Goal: Task Accomplishment & Management: Manage account settings

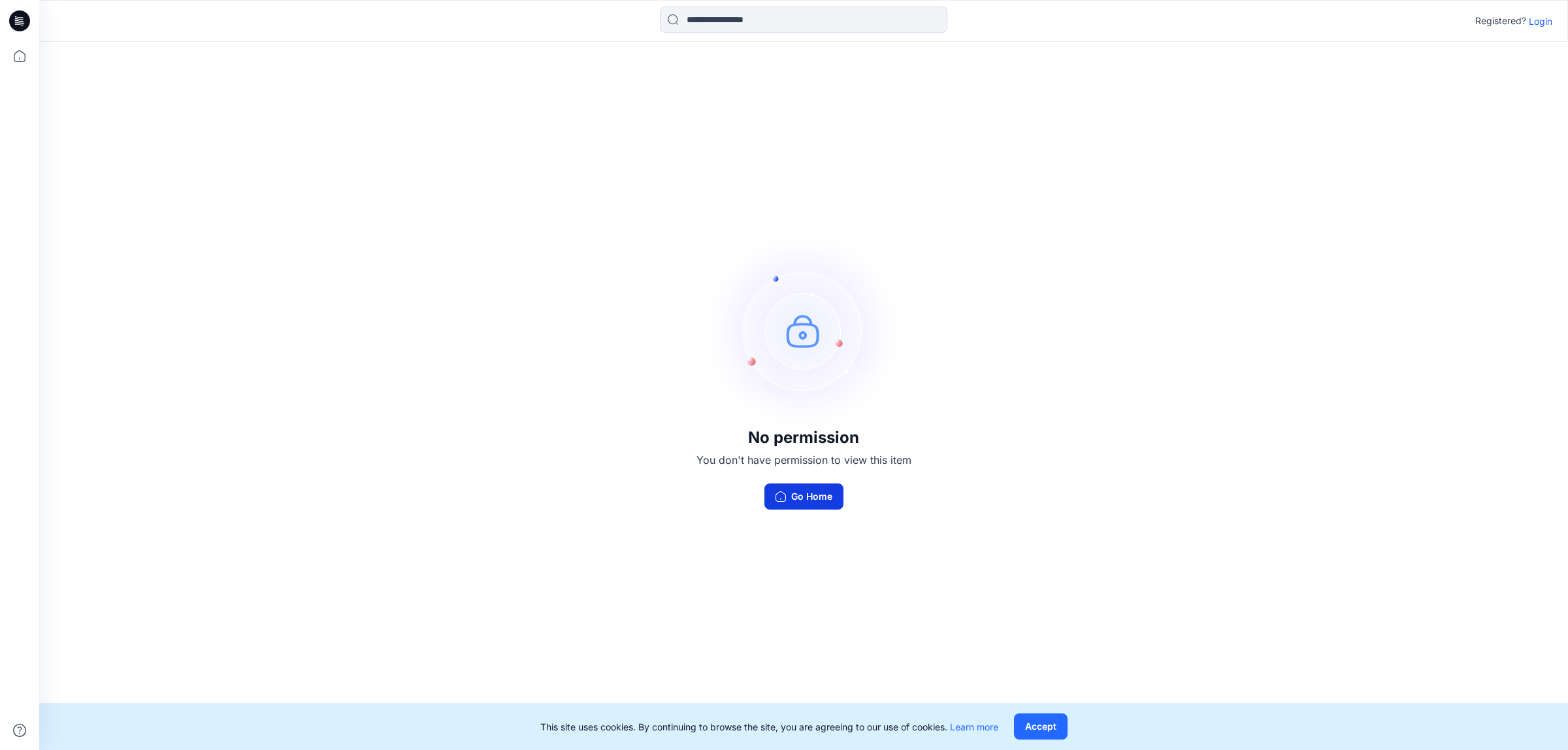
click at [784, 483] on button "Go Home" at bounding box center [804, 496] width 79 height 26
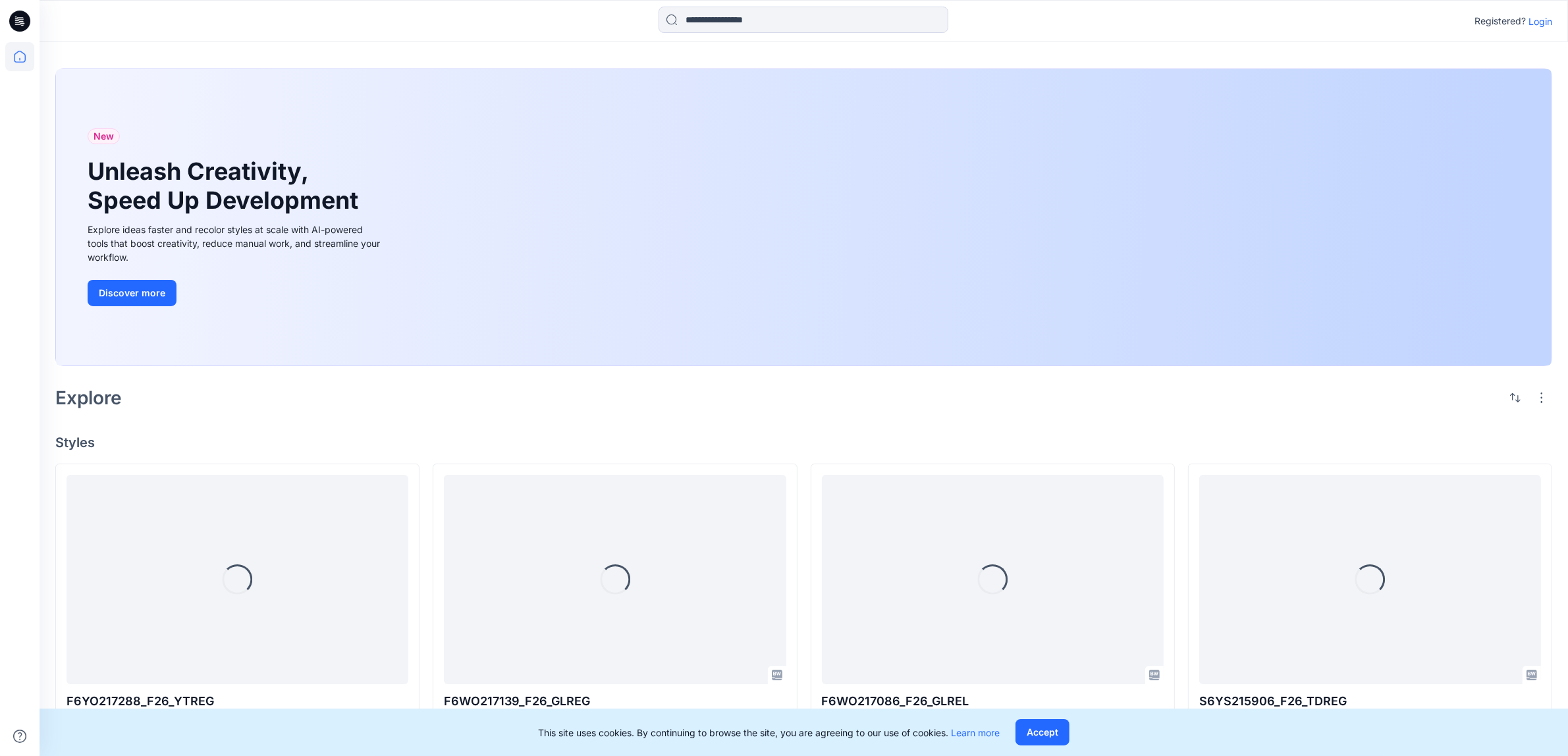
click at [1535, 20] on p "Login" at bounding box center [1540, 21] width 24 height 14
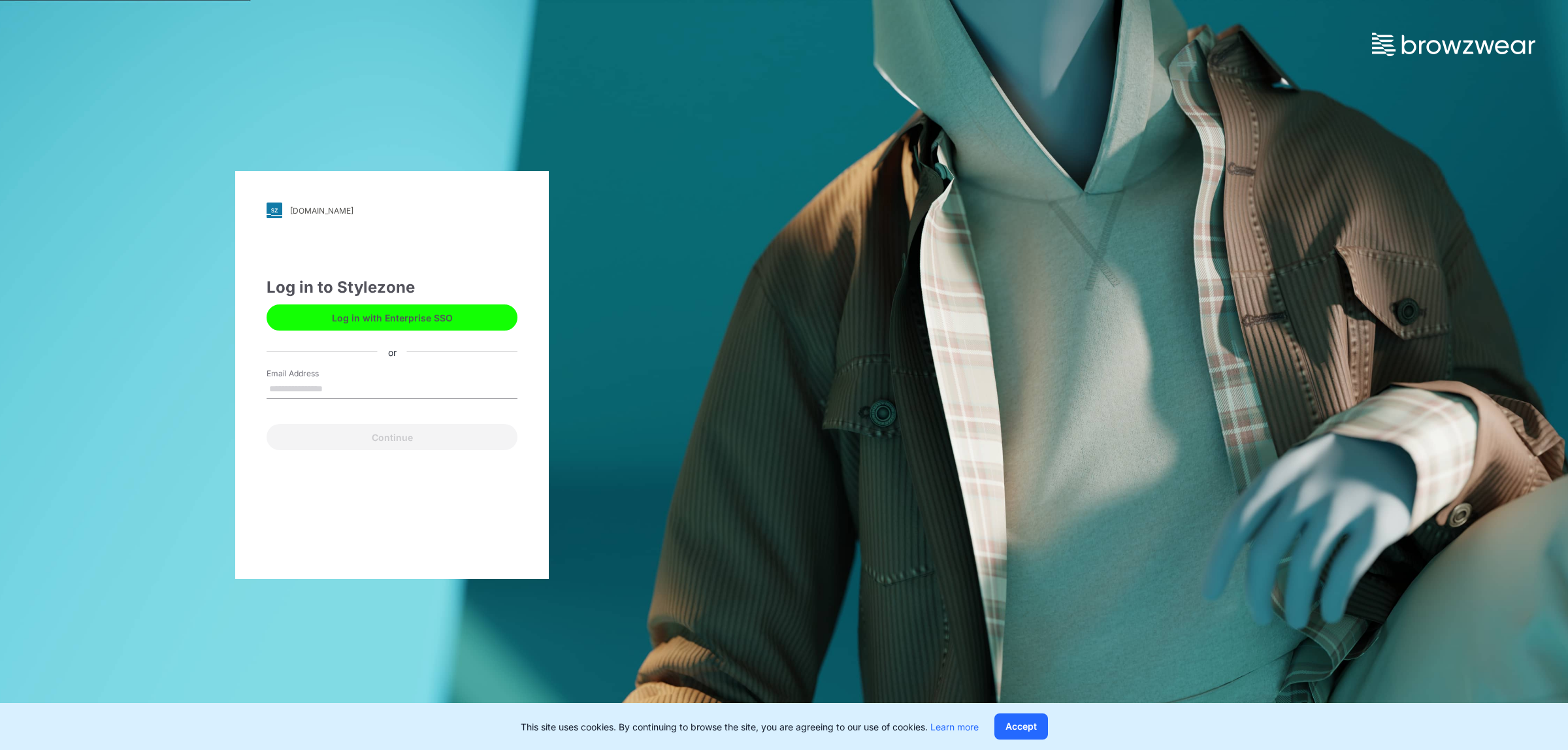
click at [354, 377] on label "Email Address" at bounding box center [312, 374] width 92 height 12
click at [354, 380] on input "Email Address" at bounding box center [391, 389] width 251 height 19
click at [350, 384] on input "Email Address" at bounding box center [391, 389] width 251 height 19
type input "**********"
click at [394, 437] on button "Continue" at bounding box center [391, 437] width 251 height 26
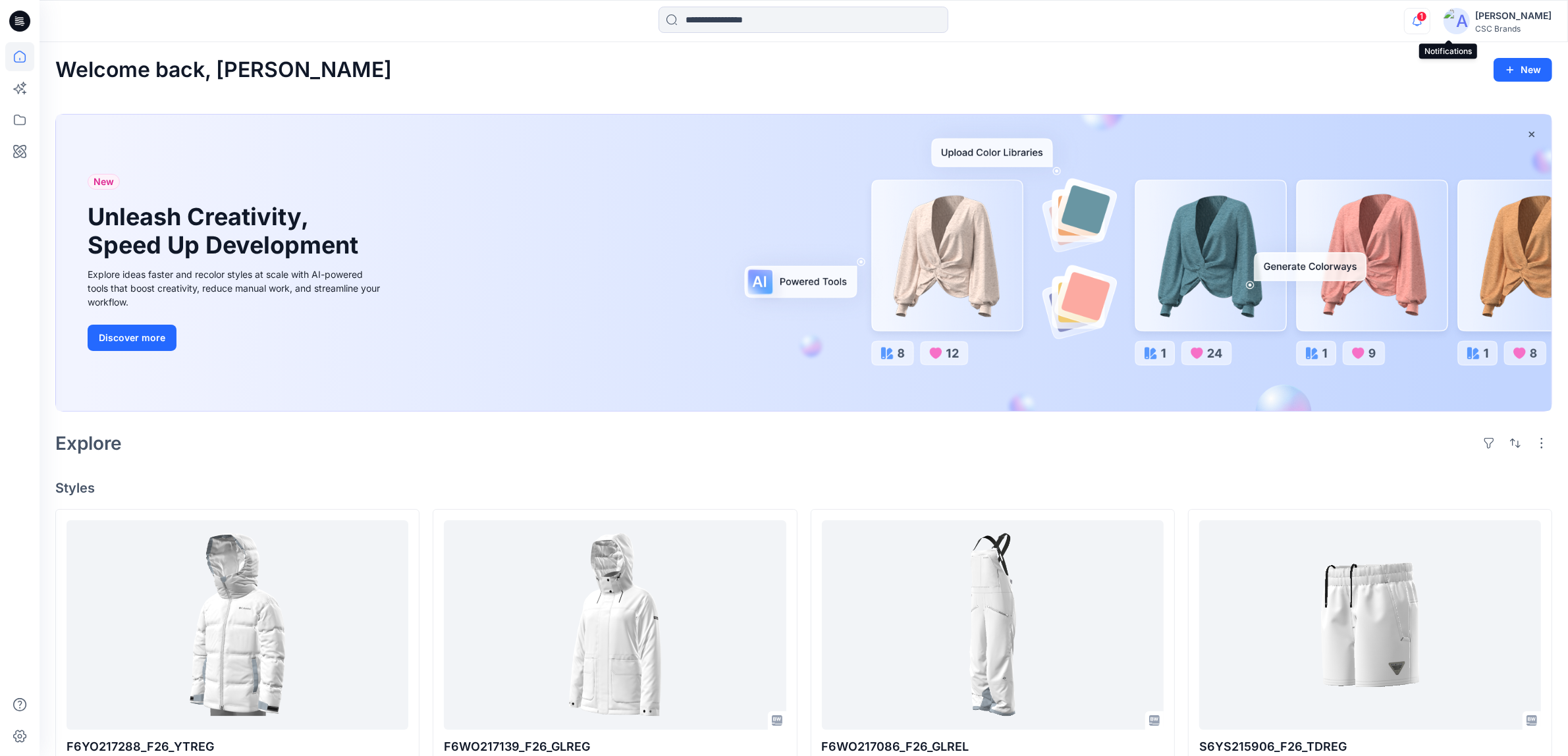
click at [1429, 20] on icon "button" at bounding box center [1417, 21] width 25 height 26
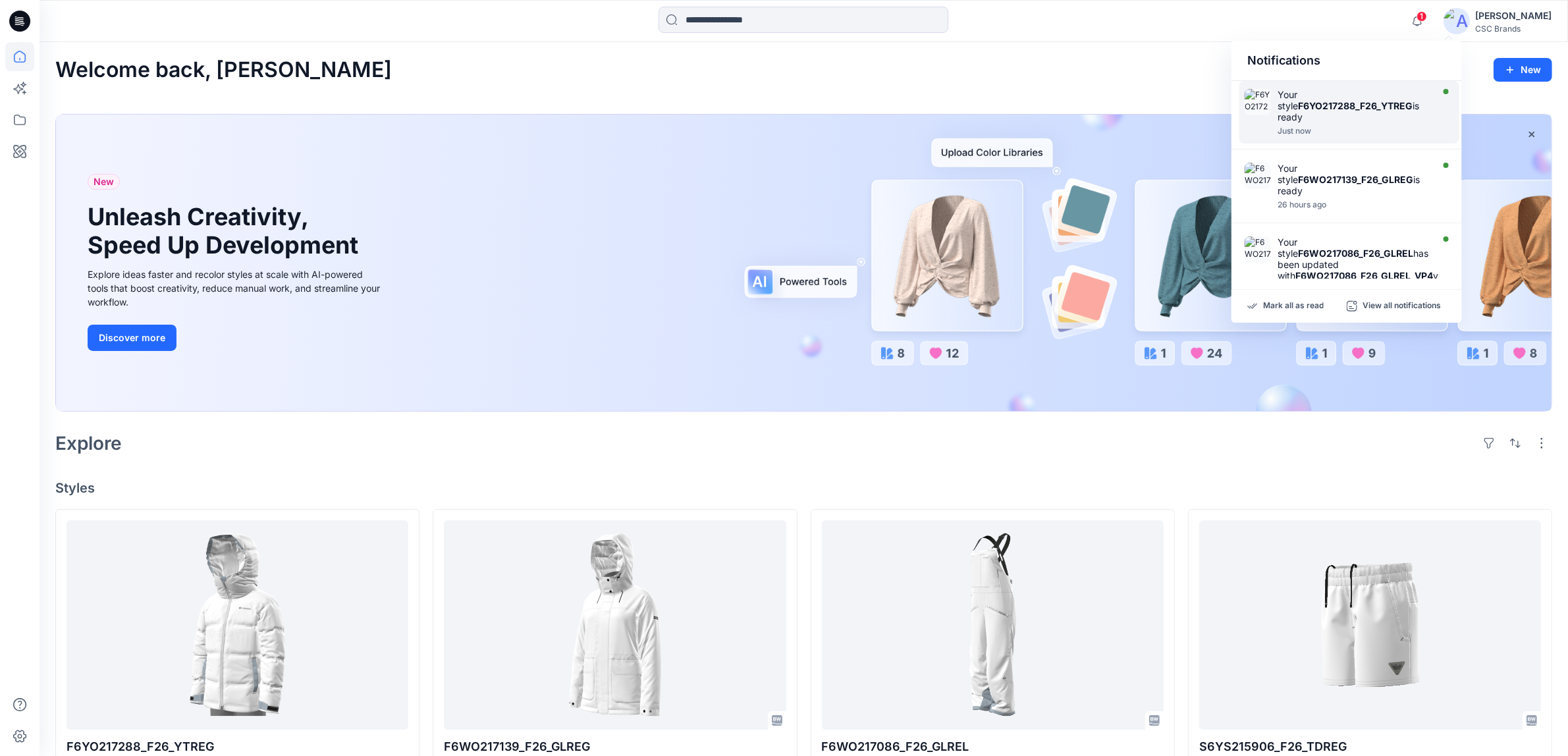
click at [1379, 93] on div "Your style F6YO217288_F26_YTREG is ready Just now Your style F6WO217139_F26_GLR…" at bounding box center [1346, 180] width 231 height 198
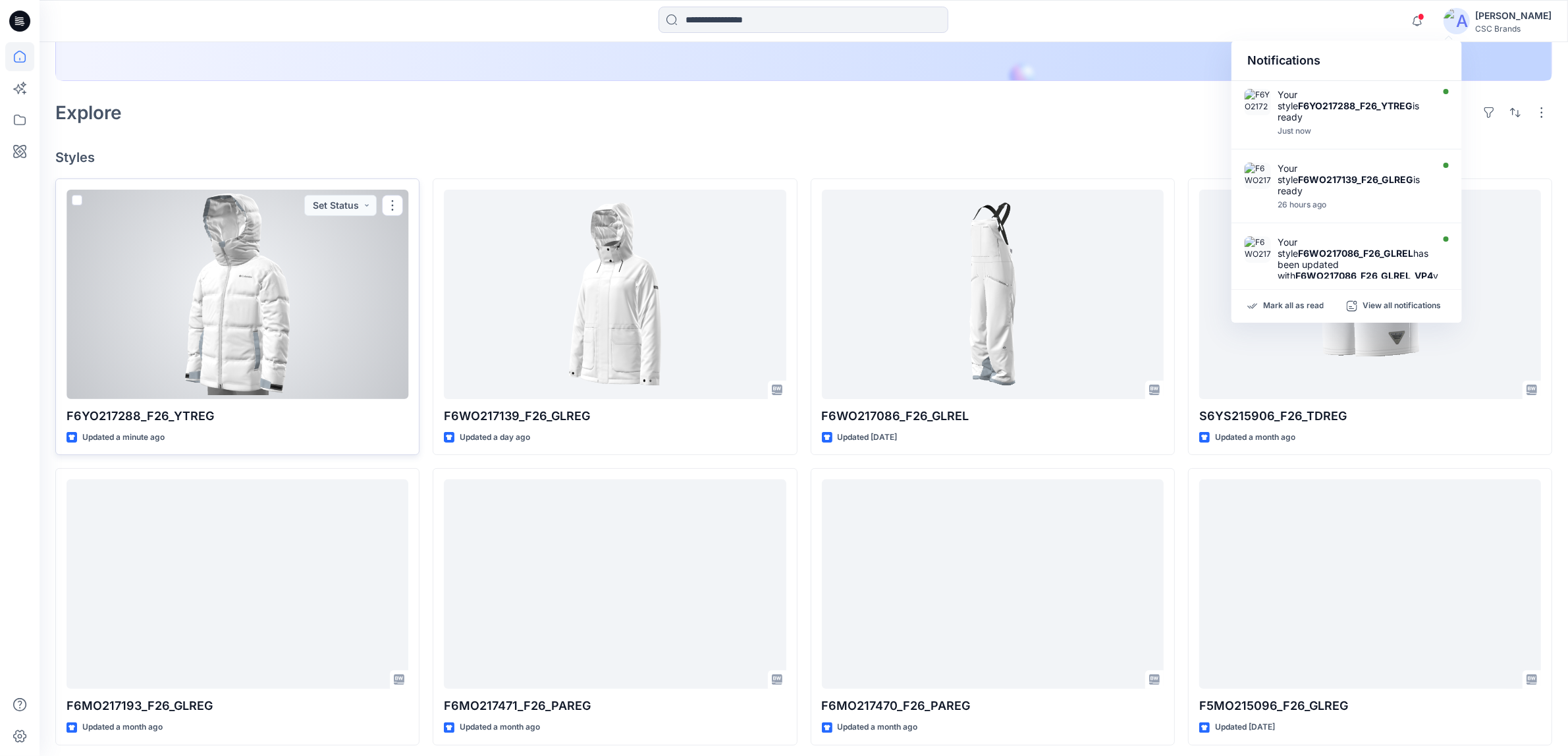
scroll to position [82, 0]
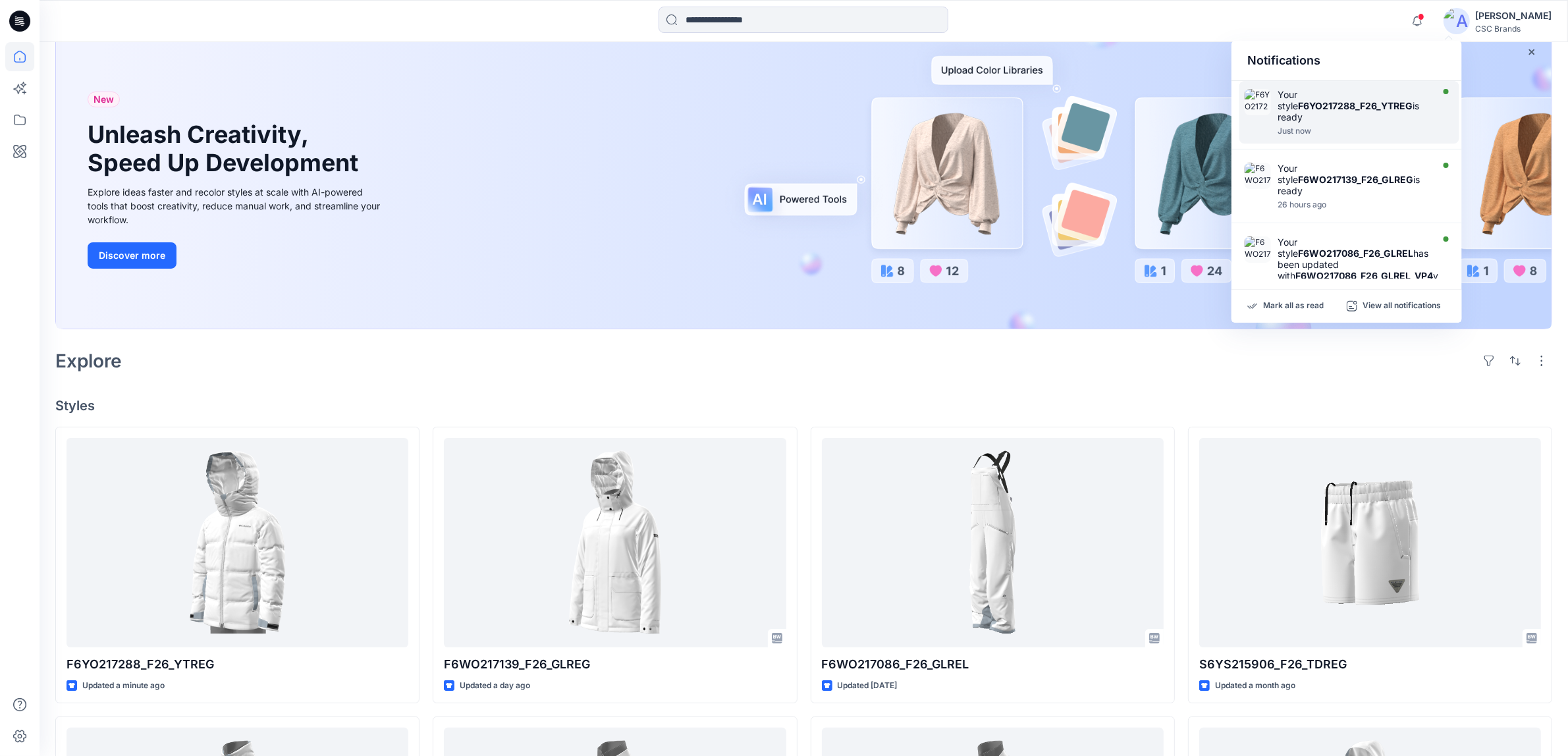
click at [1271, 109] on div "Your style F6YO217288_F26_YTREG is ready Just now" at bounding box center [1349, 113] width 220 height 63
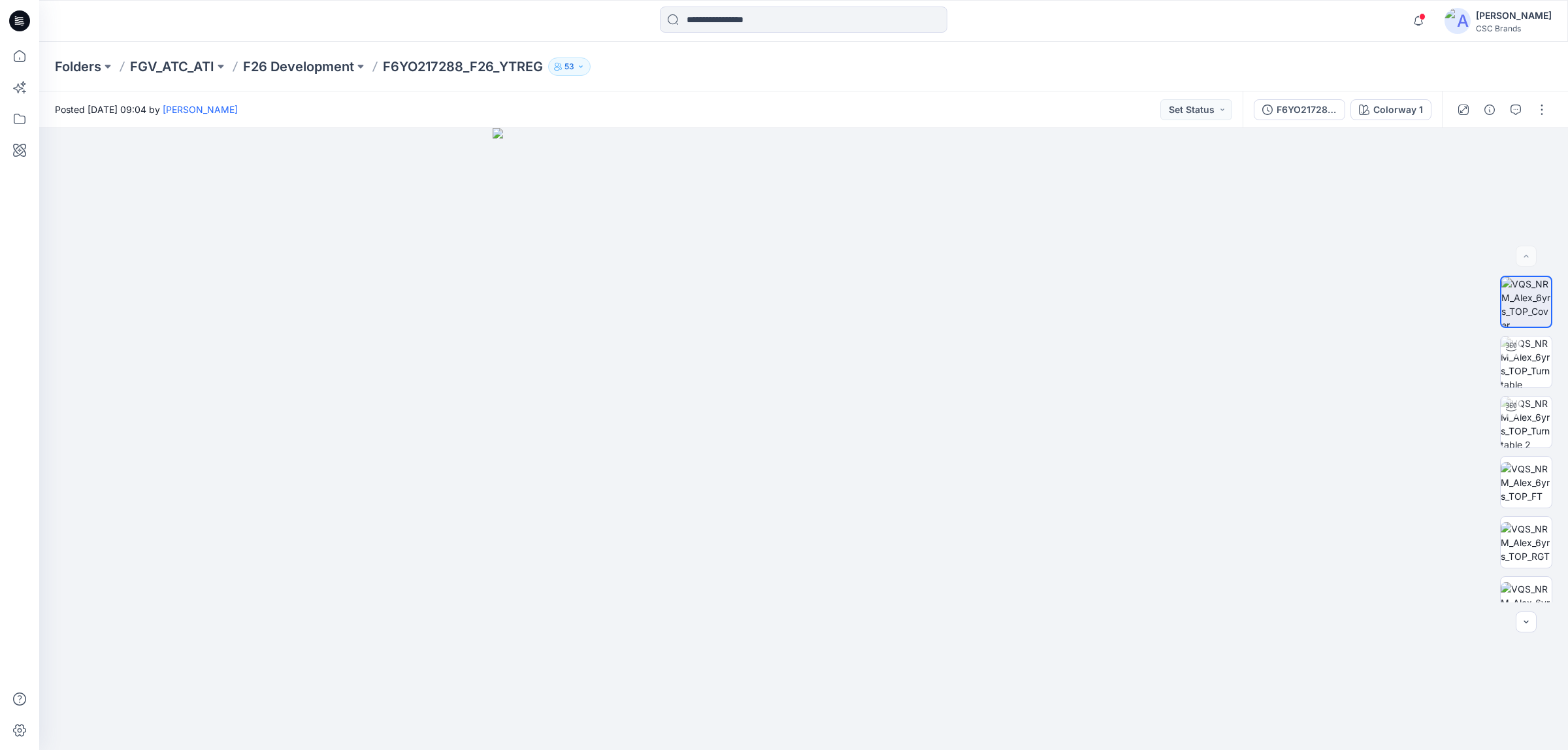
click at [475, 70] on p "F6YO217288_F26_YTREG" at bounding box center [462, 67] width 160 height 19
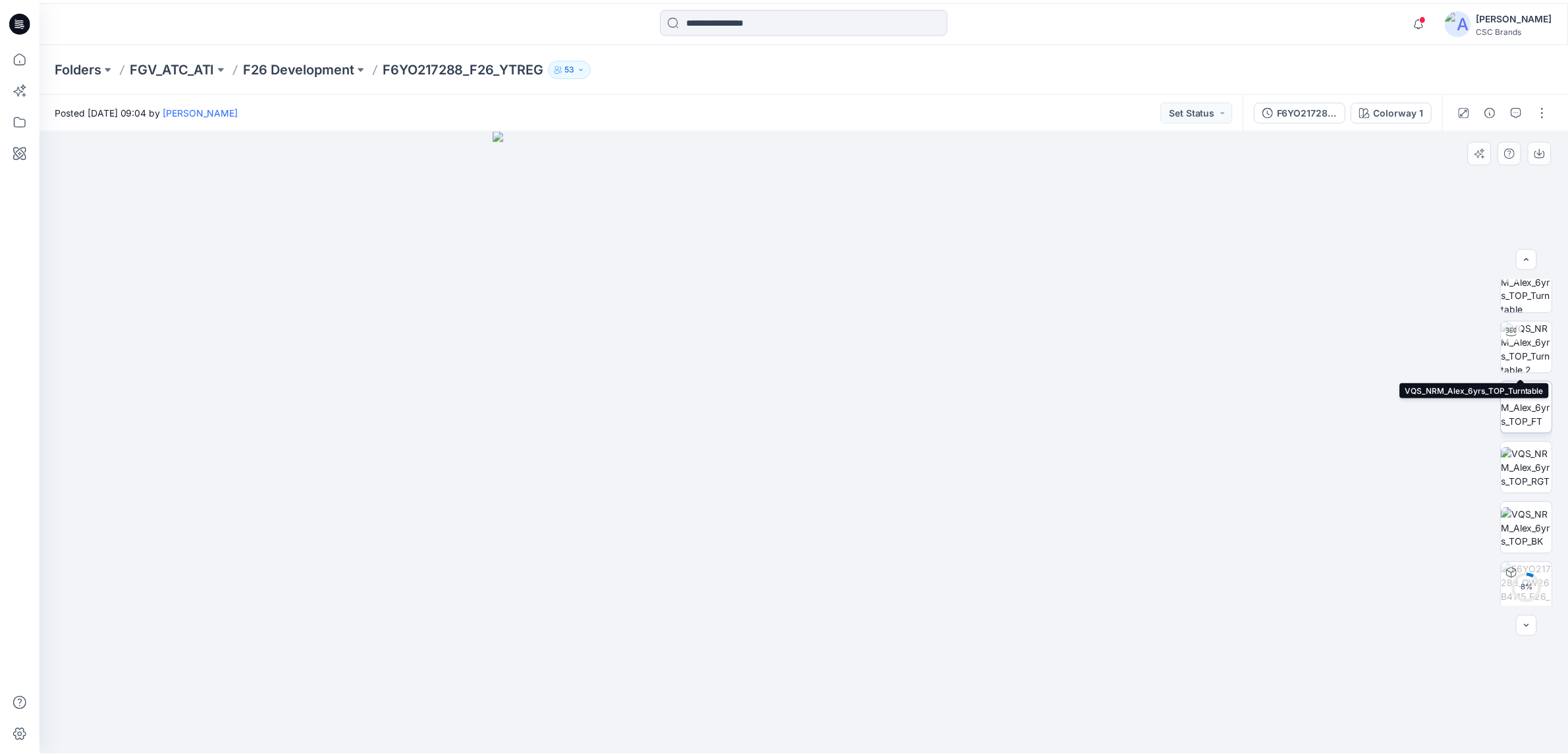
scroll to position [87, 0]
click at [1114, 302] on img at bounding box center [810, 443] width 627 height 628
click at [329, 63] on p "F26 Development" at bounding box center [301, 67] width 112 height 19
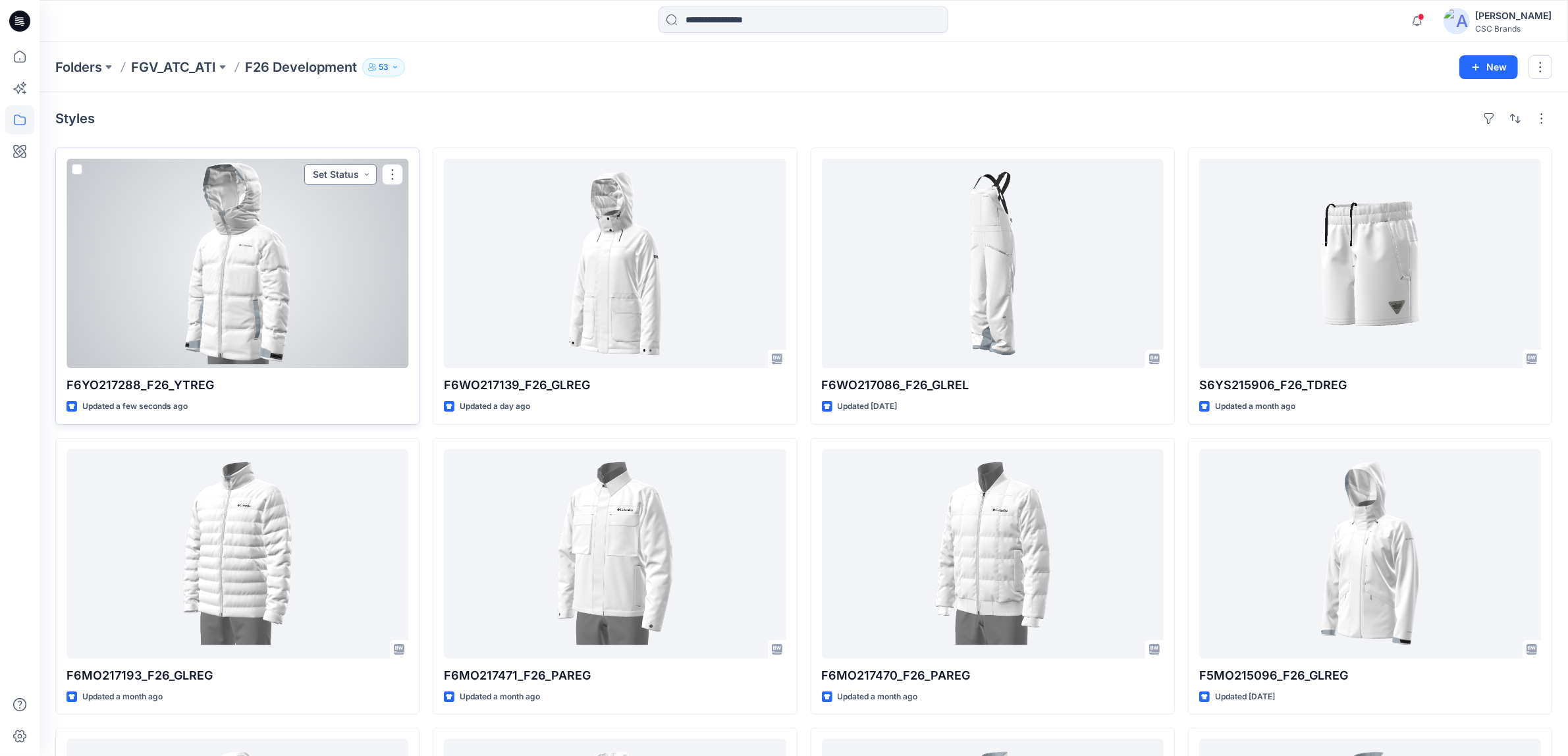
click at [356, 168] on button "Set Status" at bounding box center [340, 175] width 72 height 21
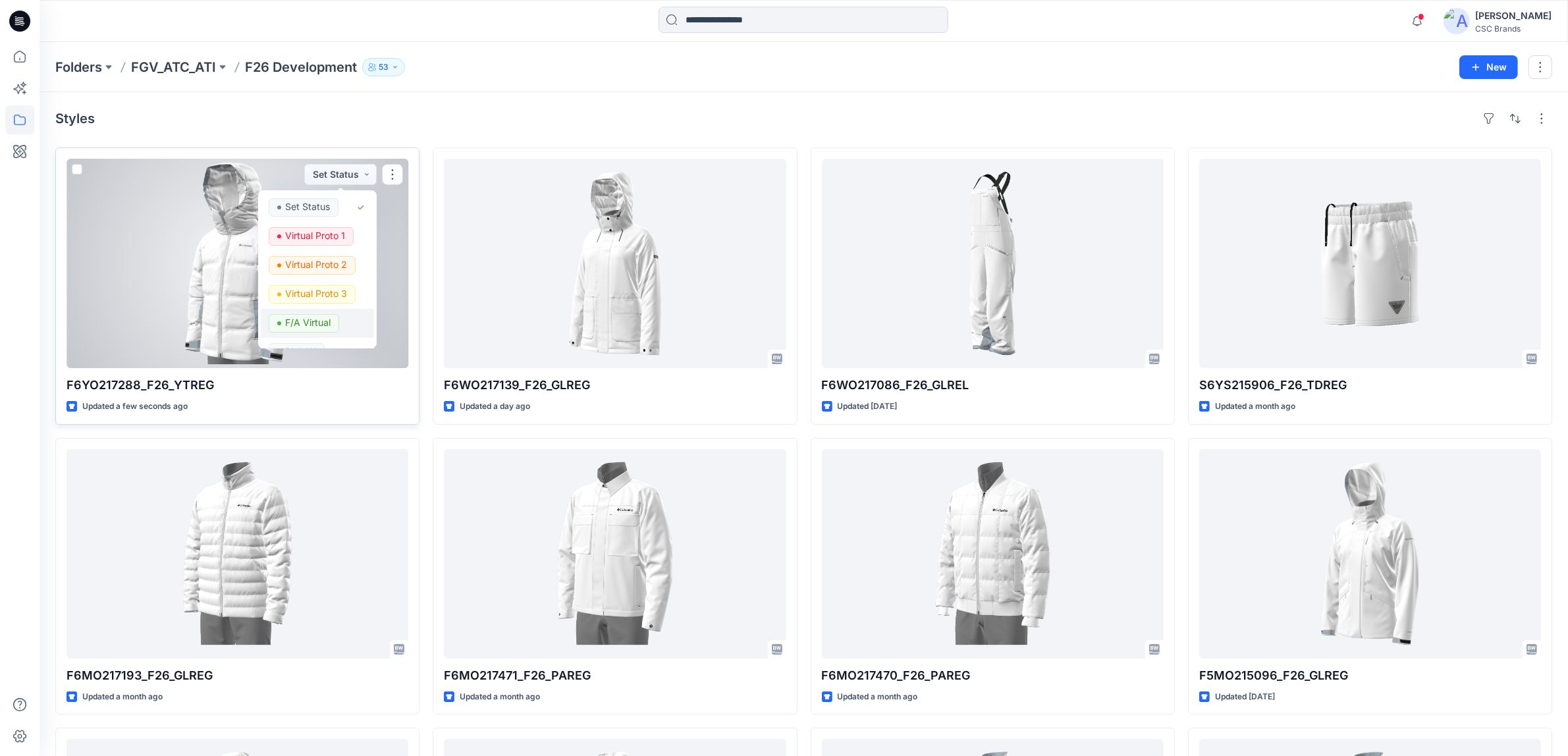
click at [319, 319] on p "F/A Virtual" at bounding box center [307, 322] width 46 height 17
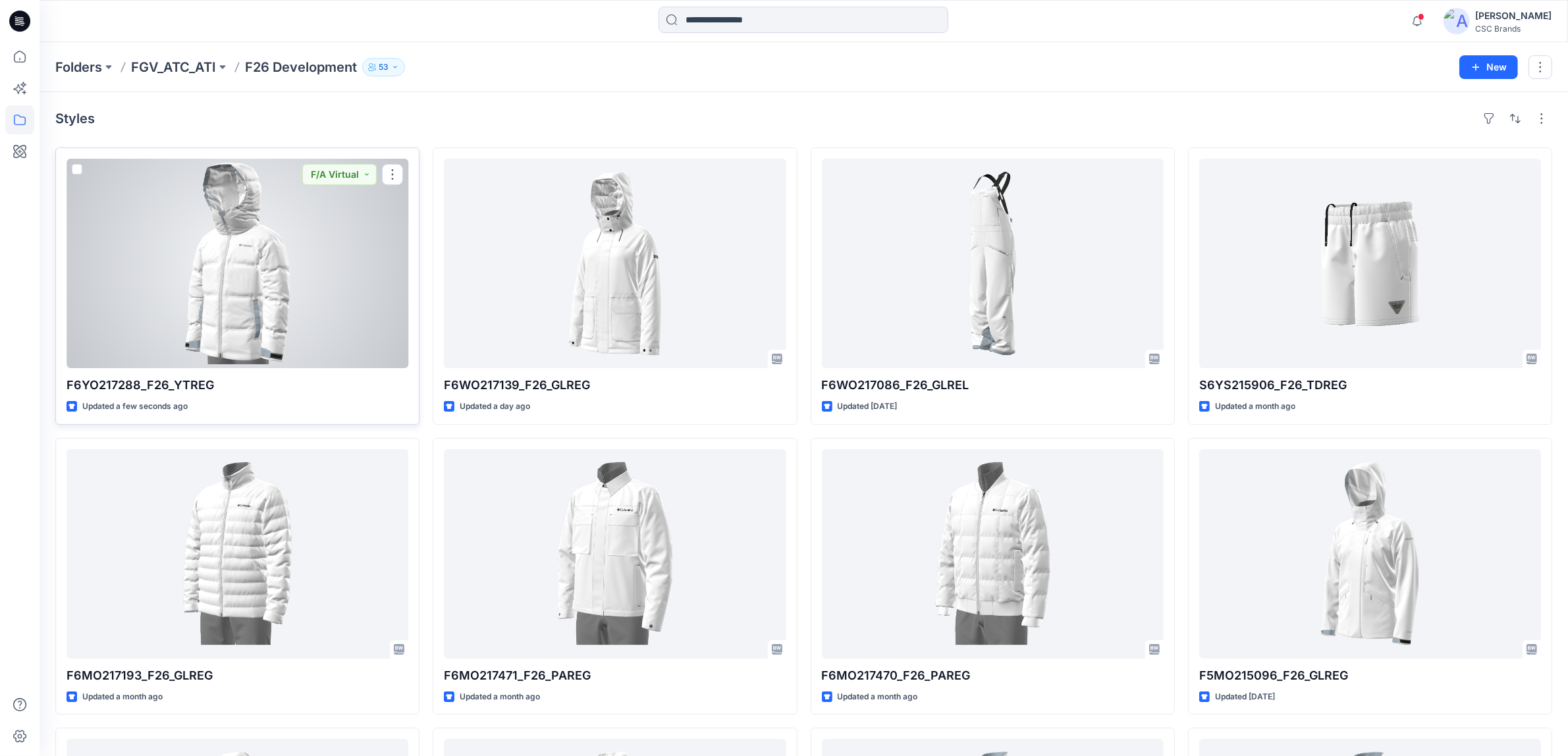
click at [315, 266] on div at bounding box center [237, 263] width 342 height 210
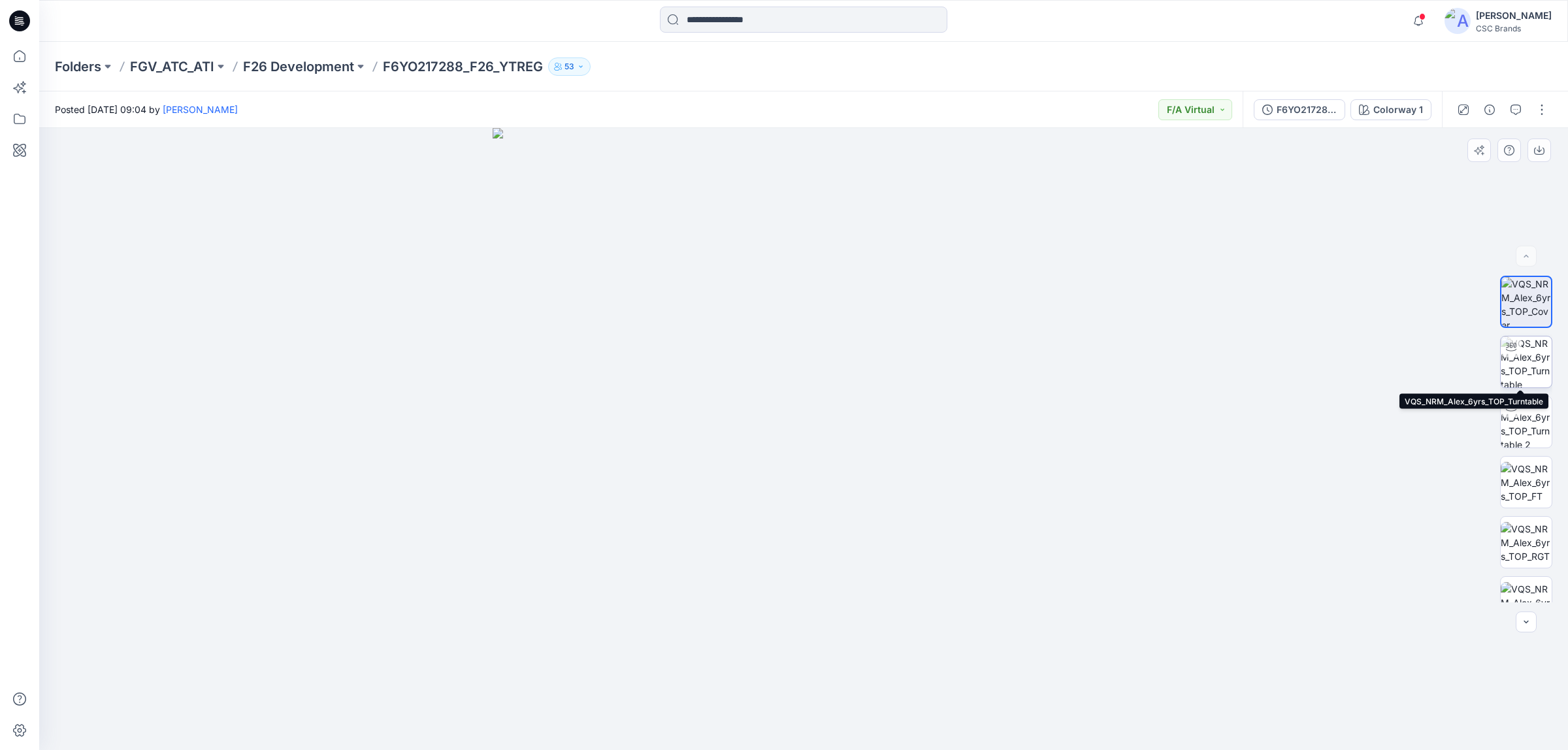
click at [1520, 366] on img at bounding box center [1526, 362] width 51 height 51
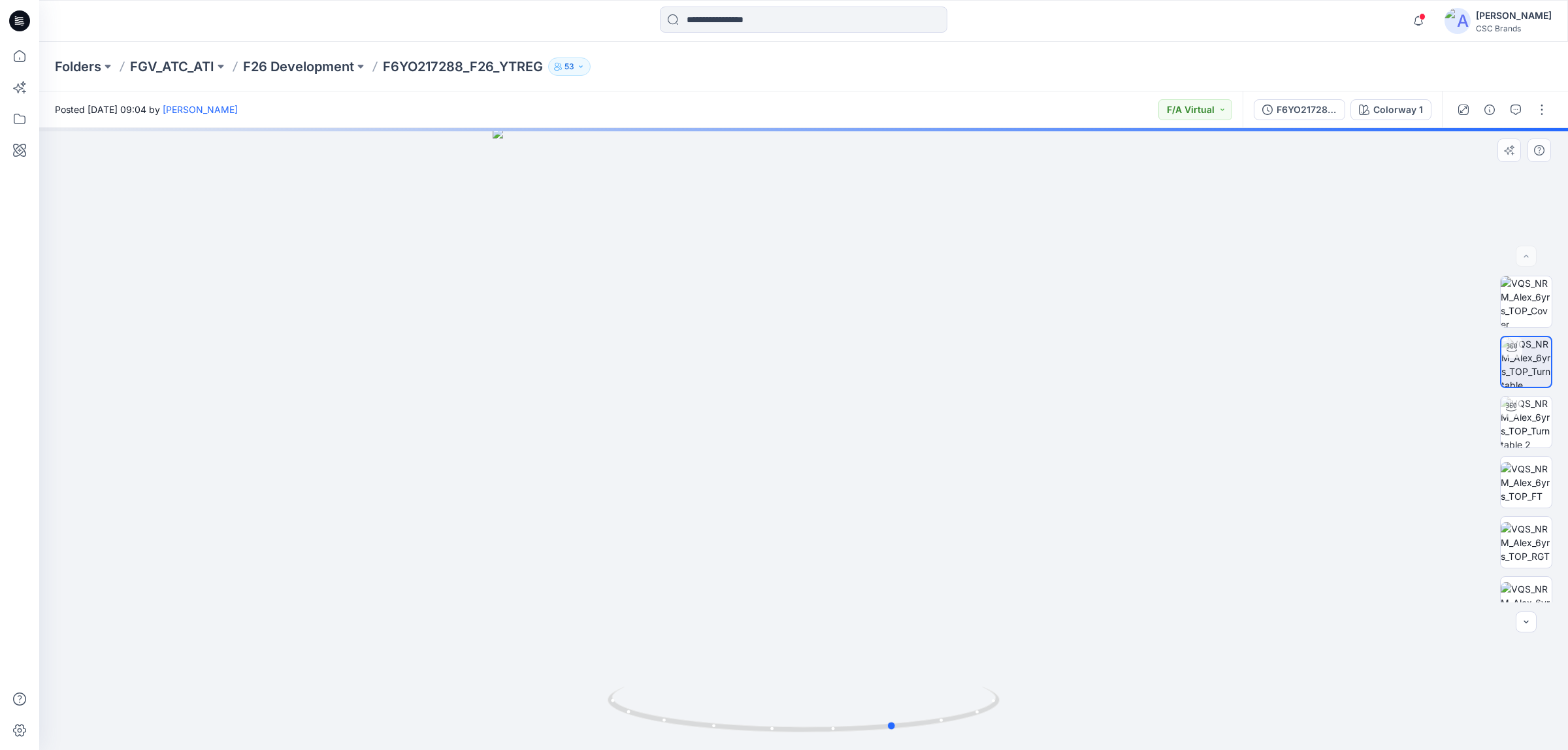
drag, startPoint x: 913, startPoint y: 364, endPoint x: 1040, endPoint y: 372, distance: 127.3
drag, startPoint x: 1040, startPoint y: 372, endPoint x: 576, endPoint y: 440, distance: 469.0
click at [971, 378] on div at bounding box center [804, 439] width 1529 height 622
drag, startPoint x: 874, startPoint y: 401, endPoint x: 840, endPoint y: 403, distance: 34.1
drag, startPoint x: 840, startPoint y: 403, endPoint x: 912, endPoint y: 488, distance: 111.4
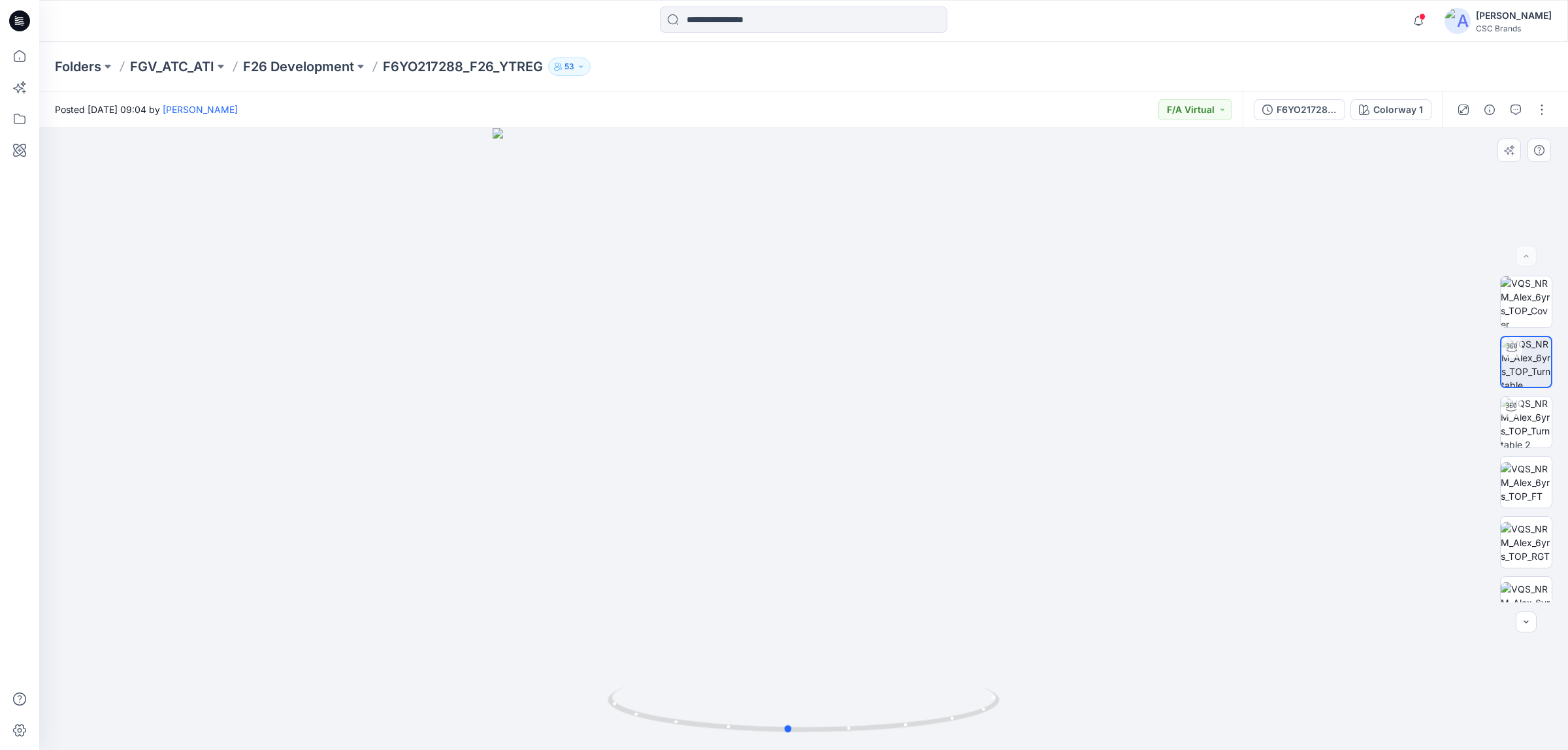
drag, startPoint x: 952, startPoint y: 477, endPoint x: 978, endPoint y: 481, distance: 26.3
drag, startPoint x: 978, startPoint y: 481, endPoint x: 411, endPoint y: 67, distance: 702.1
click at [411, 67] on p "F6YO217288_F26_YTREG" at bounding box center [462, 67] width 160 height 19
click at [337, 64] on p "F26 Development" at bounding box center [298, 67] width 111 height 19
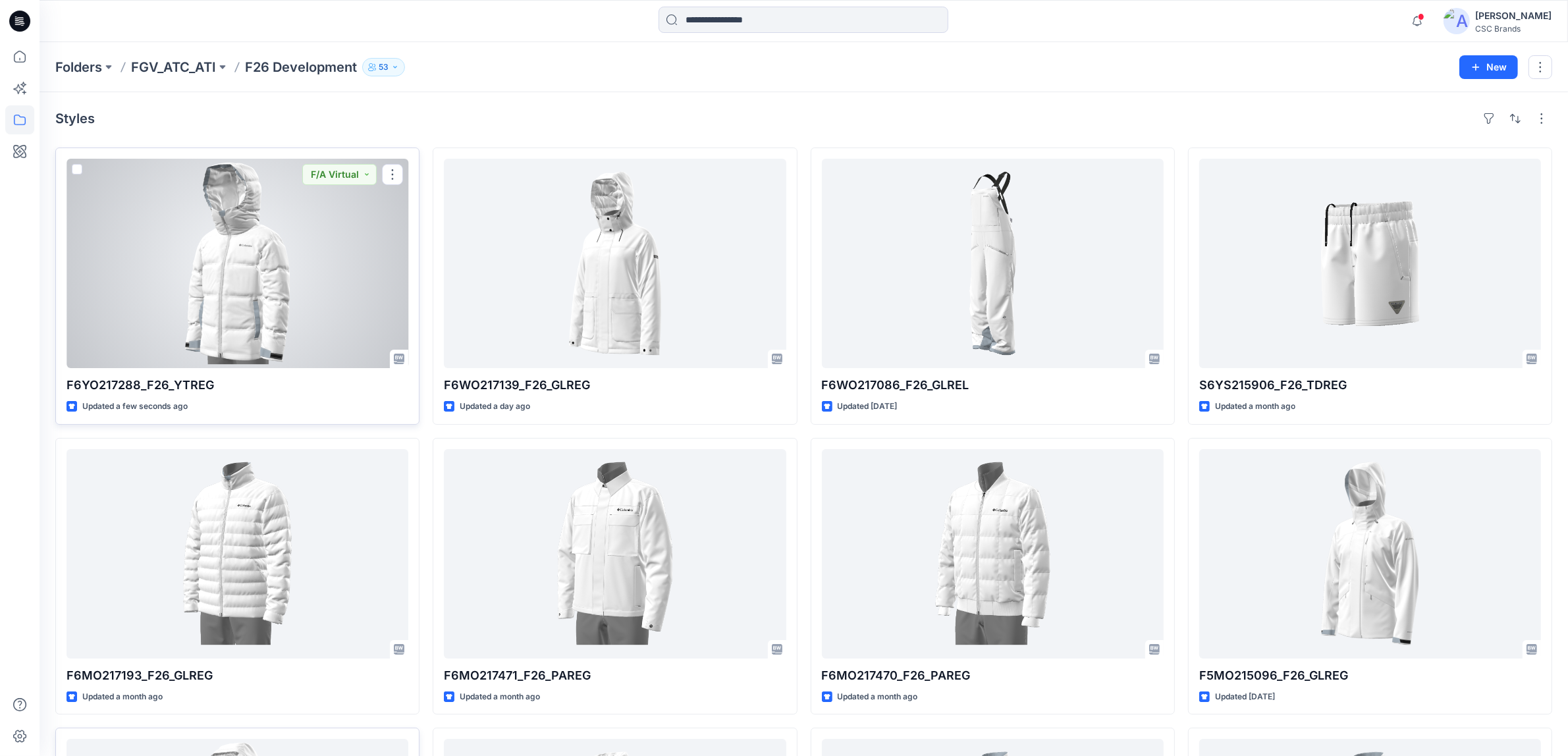
click at [333, 277] on div at bounding box center [237, 263] width 342 height 210
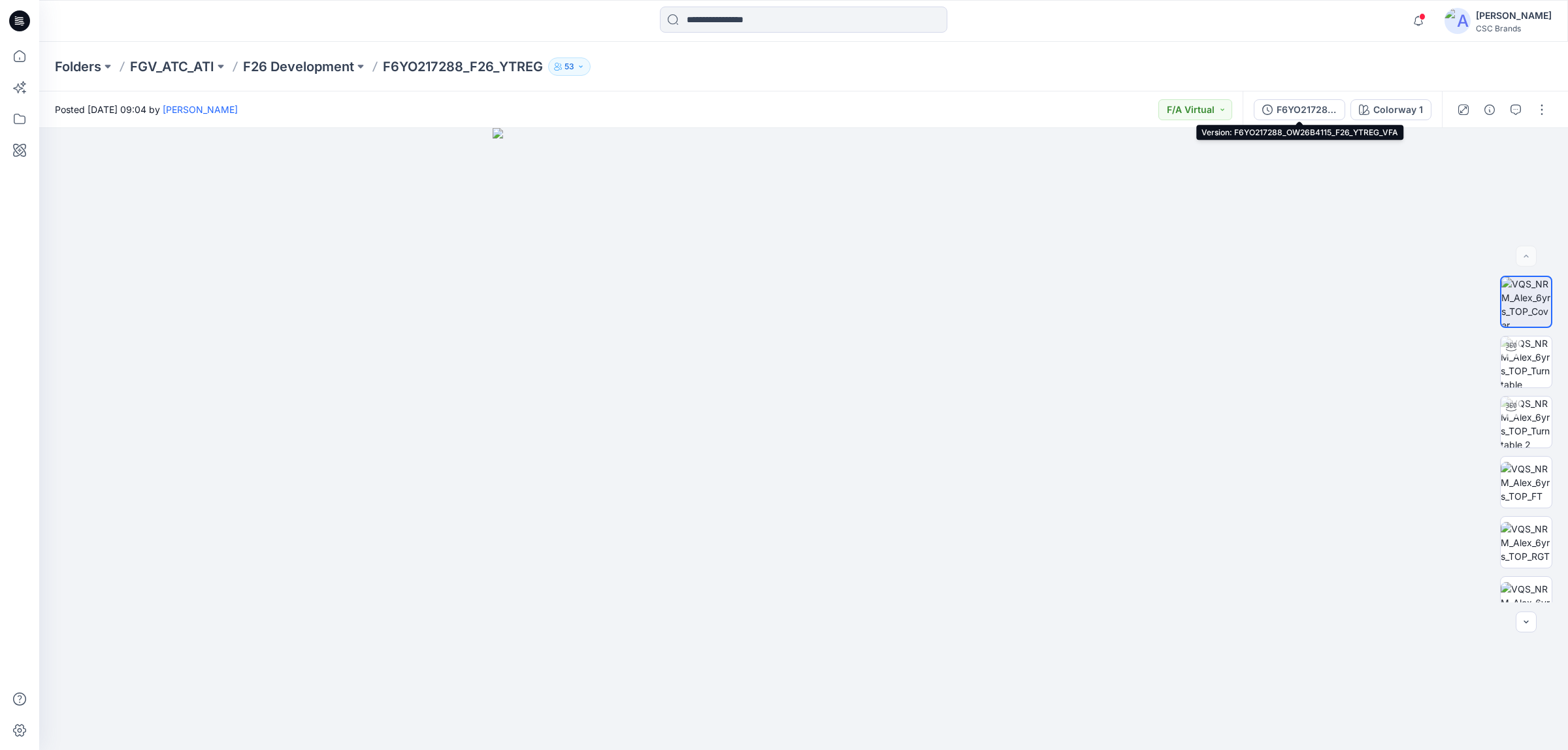
click at [1308, 104] on div "F6YO217288_OW26B4115_F26_YTREG_VFA" at bounding box center [1306, 110] width 60 height 14
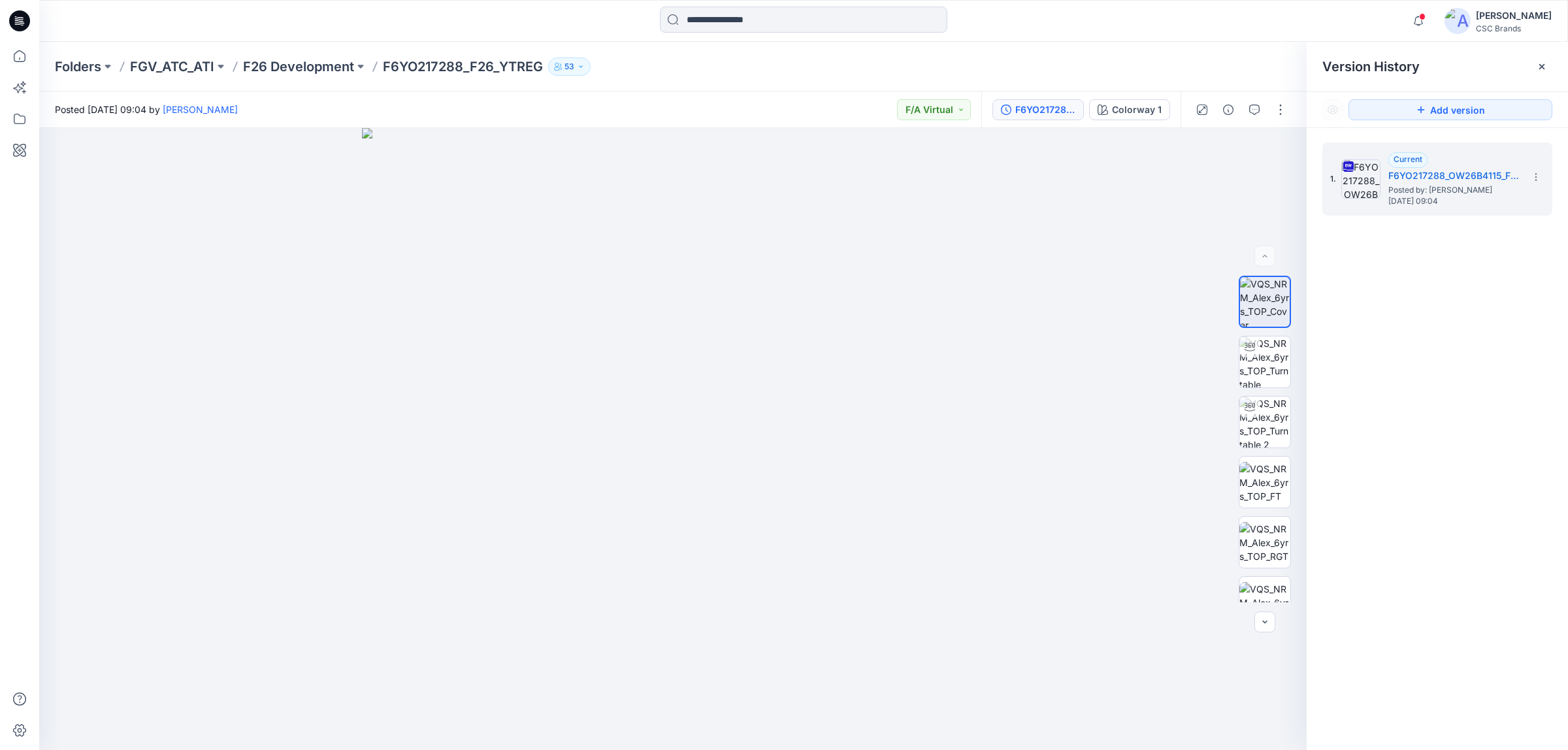
click at [453, 60] on p "F6YO217288_F26_YTREG" at bounding box center [462, 67] width 160 height 19
click at [465, 67] on p "F6YO217288_F26_YTREG" at bounding box center [462, 67] width 160 height 19
click at [295, 70] on p "F26 Development" at bounding box center [298, 67] width 111 height 19
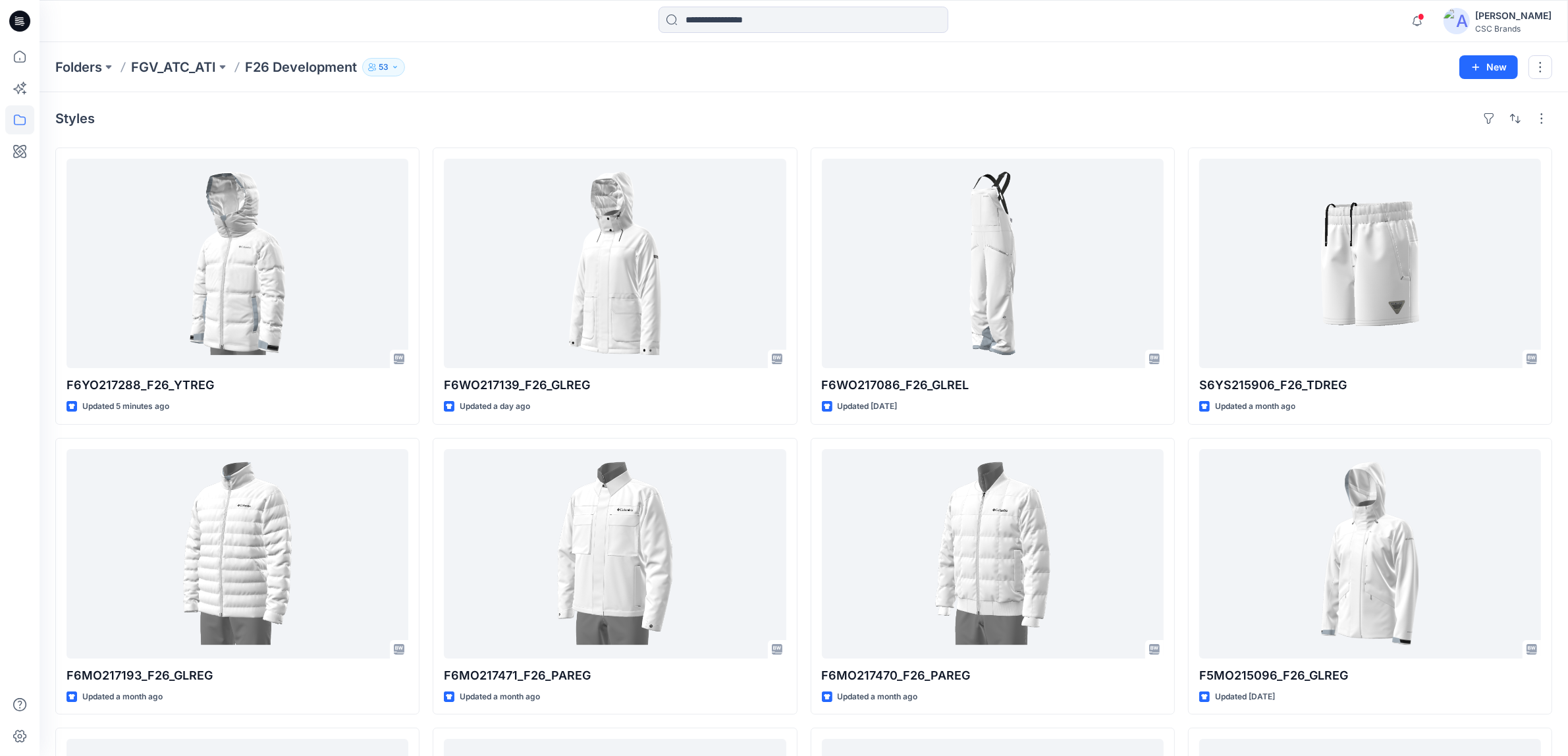
click at [588, 125] on div "Styles" at bounding box center [803, 119] width 1497 height 21
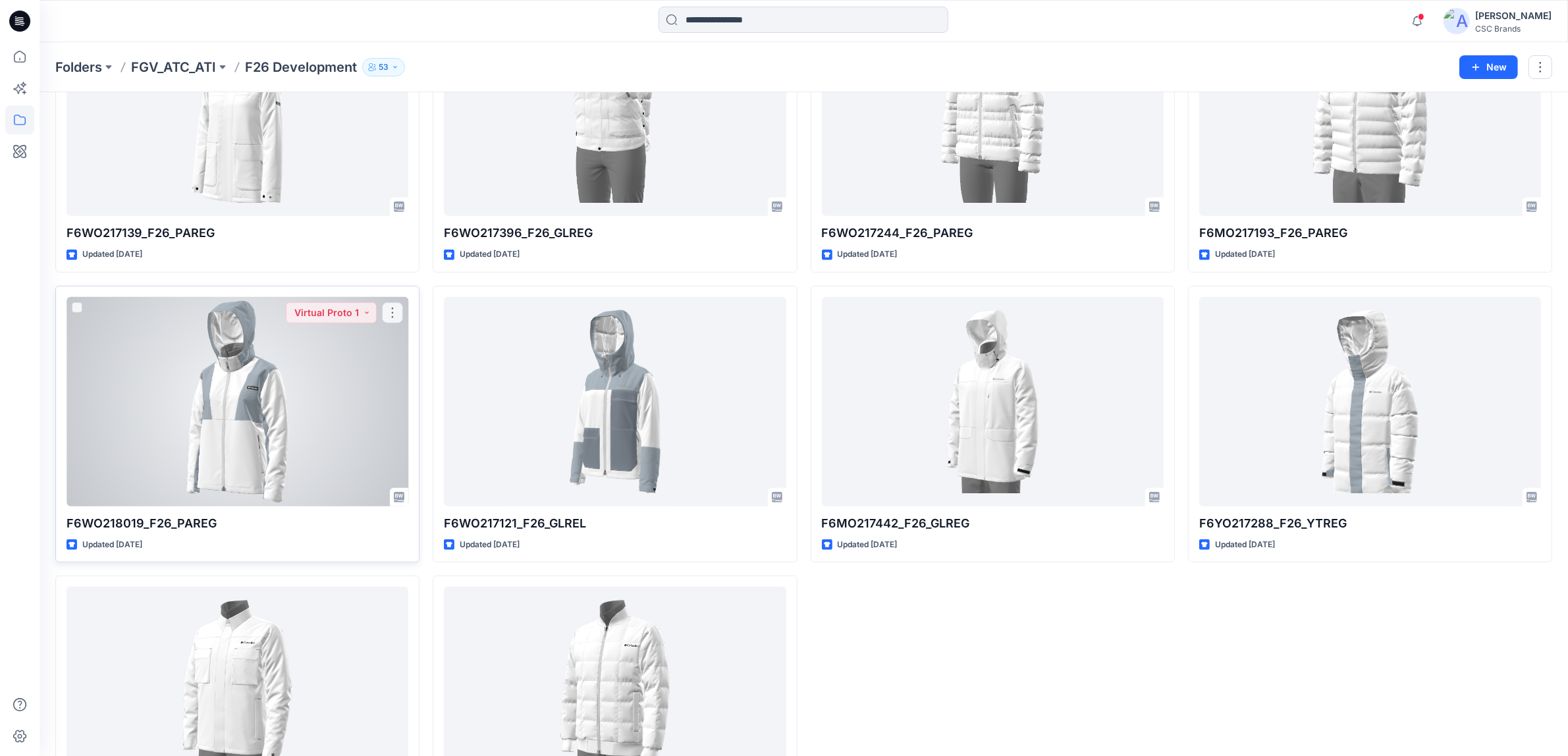
scroll to position [741, 0]
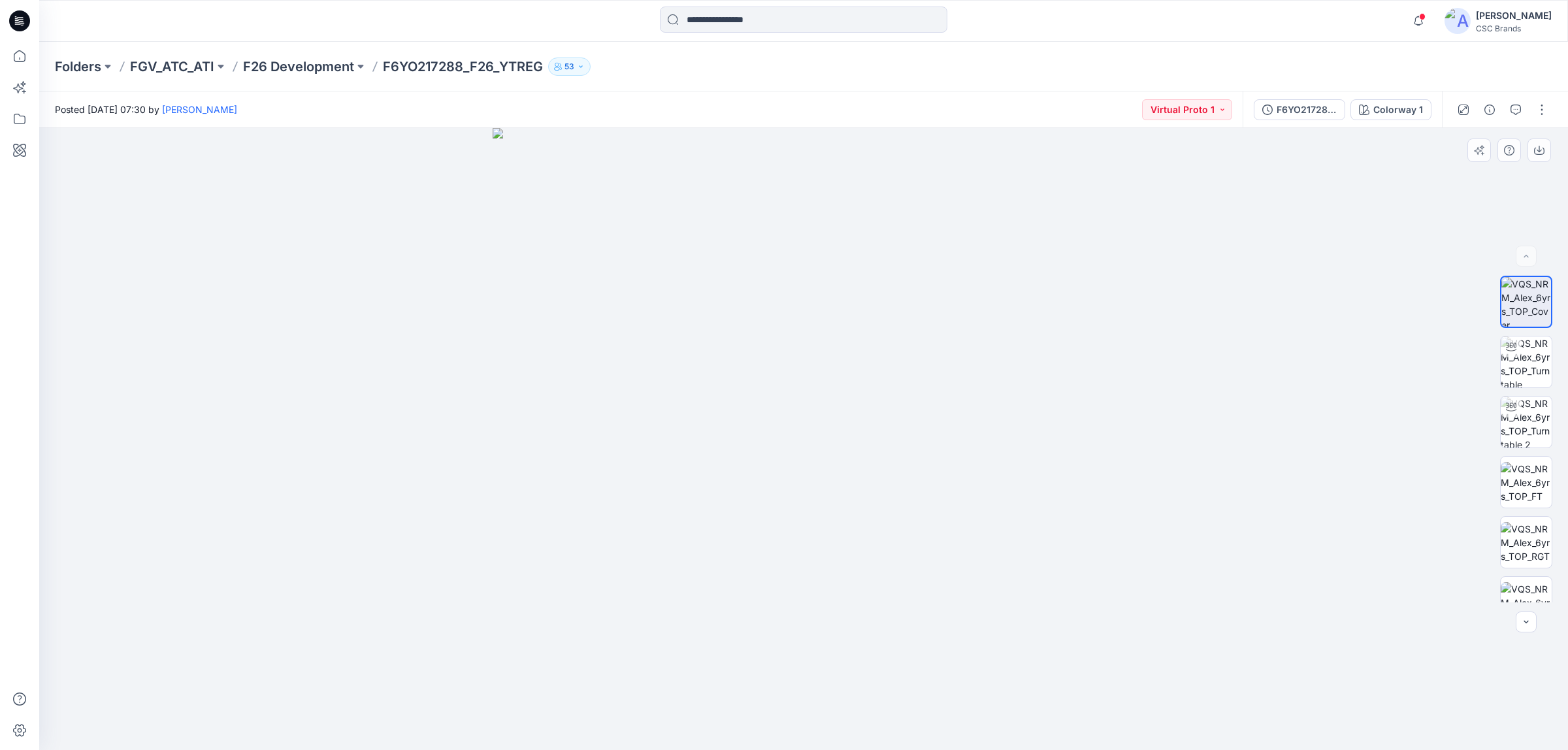
click at [1084, 265] on img at bounding box center [804, 439] width 622 height 623
